Goal: Task Accomplishment & Management: Manage account settings

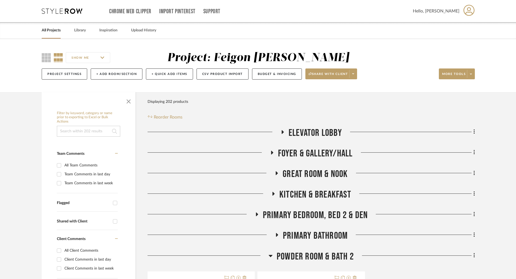
click at [48, 30] on link "All Projects" at bounding box center [51, 30] width 19 height 7
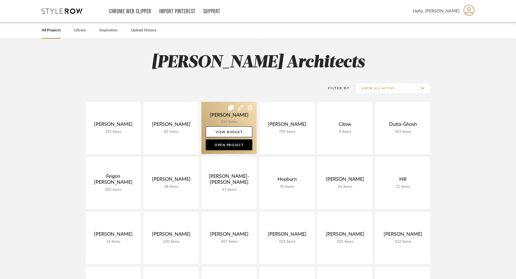
click at [230, 116] on link at bounding box center [229, 128] width 55 height 52
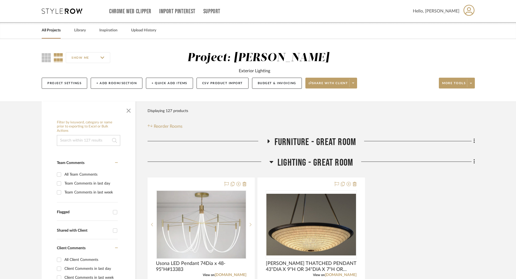
click at [271, 161] on icon at bounding box center [272, 162] width 4 height 2
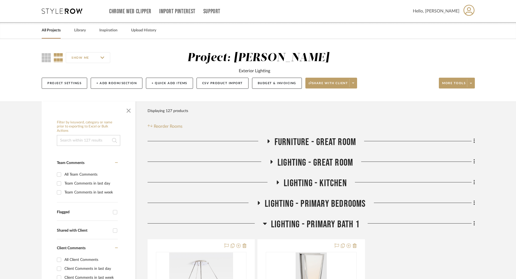
click at [268, 141] on icon at bounding box center [269, 142] width 2 height 4
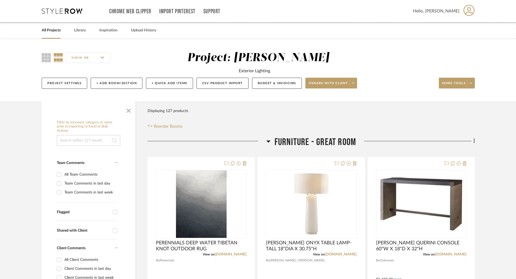
click at [268, 141] on icon at bounding box center [269, 142] width 4 height 2
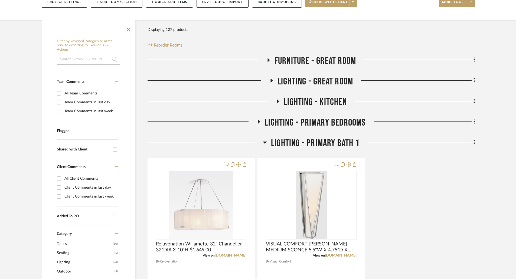
scroll to position [108, 0]
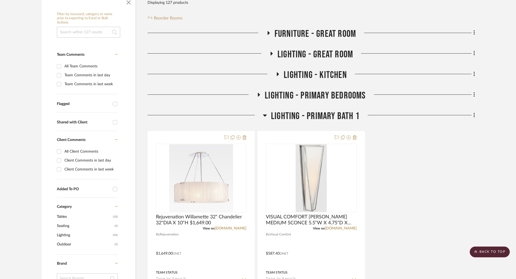
click at [271, 53] on icon at bounding box center [272, 54] width 2 height 4
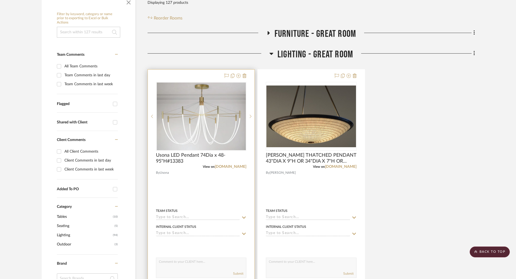
scroll to position [163, 0]
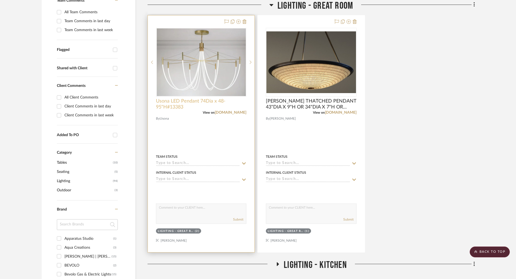
click at [206, 102] on span "Usona LED Pendant 74Dia x 48-95"H#13383" at bounding box center [201, 104] width 91 height 12
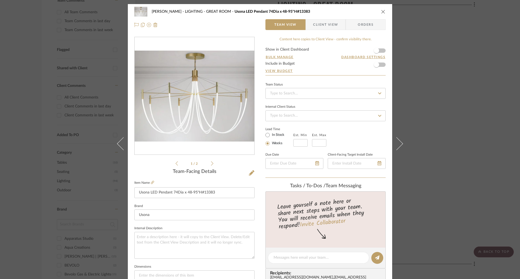
scroll to position [108, 0]
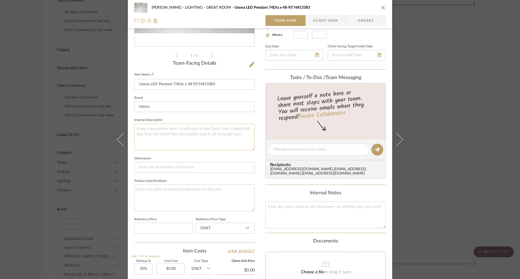
click at [167, 135] on textarea at bounding box center [194, 137] width 120 height 27
paste textarea "98.5” diameter $9900.00 net trade per 108.5” diameter: $10,600.00 net trade per…"
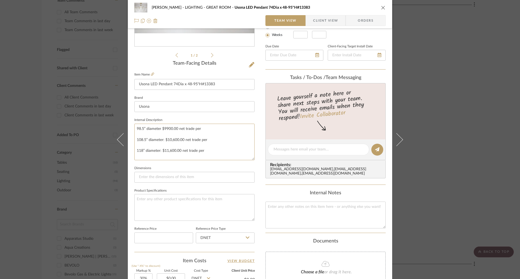
scroll to position [0, 0]
drag, startPoint x: 250, startPoint y: 148, endPoint x: 248, endPoint y: 196, distance: 47.2
click at [248, 196] on textarea "98.5” diameter $9900.00 net trade per 108.5” diameter: $10,600.00 net trade per…" at bounding box center [194, 160] width 120 height 72
click at [220, 156] on textarea "98.5” diameter $9900.00 net trade per 108.5” diameter: $10,600.00 net trade per…" at bounding box center [194, 161] width 120 height 74
click at [214, 148] on textarea "98.5” diameter $9900.00 net trade per 108.5” diameter: $10,600.00 net trade per…" at bounding box center [194, 161] width 120 height 74
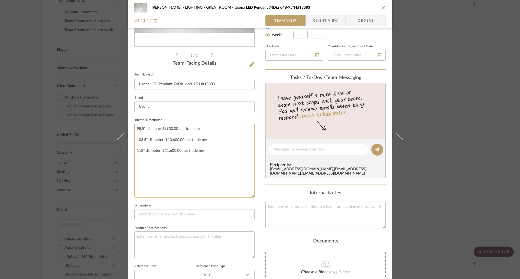
click at [142, 133] on textarea "98.5” diameter $9900.00 net trade per 108.5” diameter: $10,600.00 net trade per…" at bounding box center [194, 161] width 120 height 74
click at [145, 129] on textarea "98.5” diameter $9900.00 net trade per 108.5” diameter: $10,600.00 net trade per…" at bounding box center [194, 161] width 120 height 74
drag, startPoint x: 151, startPoint y: 129, endPoint x: 160, endPoint y: 130, distance: 9.2
click at [160, 130] on textarea "98.5” diameter $9900.00 net trade per 108.5” diameter: $10,600.00 net trade per…" at bounding box center [194, 161] width 120 height 74
drag, startPoint x: 172, startPoint y: 129, endPoint x: 203, endPoint y: 129, distance: 30.3
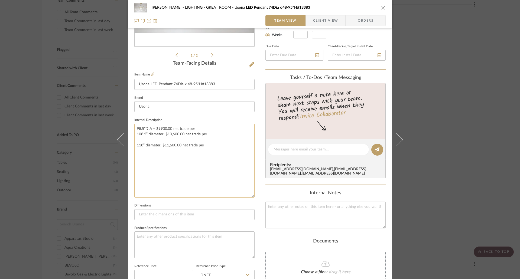
click at [203, 129] on textarea "98.5”DIA = $9900.00 net trade per 108.5” diameter: $10,600.00 net trade per 118…" at bounding box center [194, 161] width 120 height 74
drag, startPoint x: 147, startPoint y: 134, endPoint x: 164, endPoint y: 136, distance: 16.6
click at [164, 136] on textarea "98.5”DIA = $9900.00 108.5” diameter: $10,600.00 net trade per 118” diameter: $1…" at bounding box center [194, 161] width 120 height 74
drag, startPoint x: 177, startPoint y: 134, endPoint x: 207, endPoint y: 136, distance: 29.9
click at [207, 136] on textarea "98.5”DIA = $9900.00 108.5”DIA = $10,600.00 net trade per 118” diameter: $11,600…" at bounding box center [194, 161] width 120 height 74
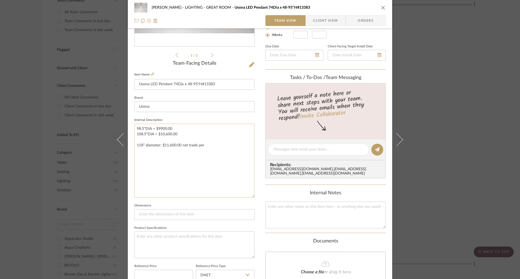
click at [141, 143] on textarea "98.5”DIA = $9900.00 108.5”DIA = $10,600.00 118” diameter: $11,600.00 net trade …" at bounding box center [194, 161] width 120 height 74
click at [143, 141] on textarea "98.5”DIA = $9900.00 108.5”DIA = $10,600.00 118” diameter: $11,600.00 net trade …" at bounding box center [194, 161] width 120 height 74
drag, startPoint x: 143, startPoint y: 141, endPoint x: 161, endPoint y: 140, distance: 18.2
click at [161, 140] on textarea "98.5”DIA = $9900.00 108.5”DIA = $10,600.00 118” diameter: $11,600.00 net trade …" at bounding box center [194, 161] width 120 height 74
drag, startPoint x: 175, startPoint y: 141, endPoint x: 196, endPoint y: 141, distance: 21.7
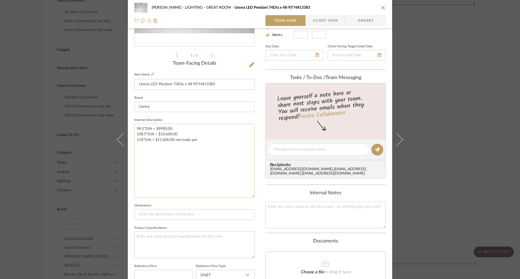
click at [196, 141] on textarea "98.5”DIA = $9900.00 108.5”DIA = $10,600.00 118”DIA = $11,600.00 net trade per" at bounding box center [194, 161] width 120 height 74
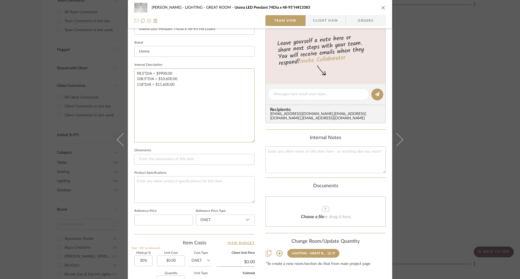
scroll to position [137, 0]
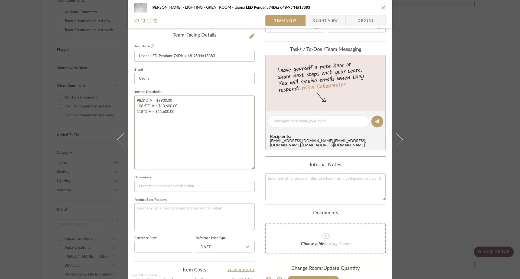
type textarea "98.5”DIA = $9900.00 108.5”DIA = $10,600.00 118”DIA = $11,600.00"
click at [381, 7] on icon "close" at bounding box center [383, 7] width 4 height 4
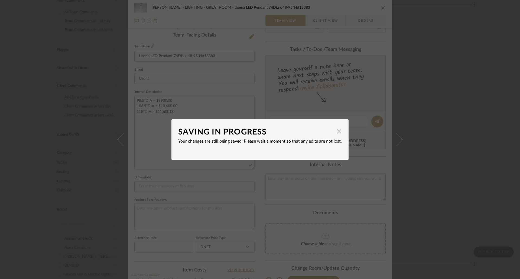
click at [338, 131] on span "button" at bounding box center [339, 131] width 11 height 11
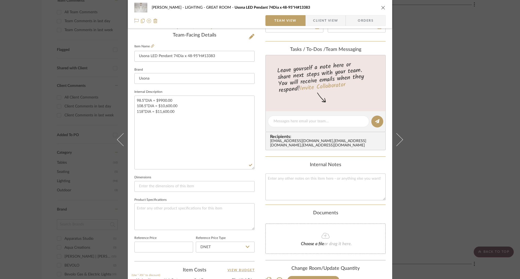
click at [381, 7] on icon "close" at bounding box center [383, 7] width 4 height 4
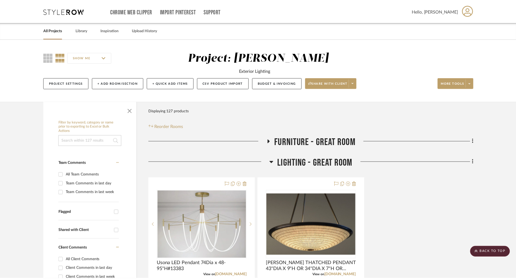
scroll to position [163, 0]
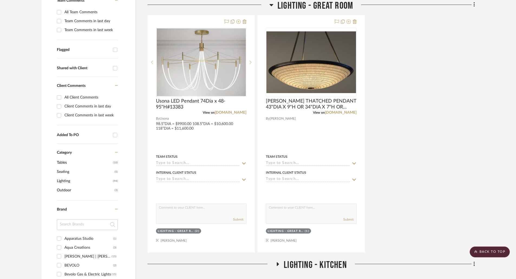
click at [396, 106] on div "Usona LED Pendant 74Dia x 48-95"H#13383 View on [DOMAIN_NAME] By Usona 98.5”DIA…" at bounding box center [312, 134] width 328 height 238
click at [425, 93] on div "Usona LED Pendant 74Dia x 48-95"H#13383 View on [DOMAIN_NAME] By Usona 98.5”DIA…" at bounding box center [312, 134] width 328 height 238
